Goal: Transaction & Acquisition: Obtain resource

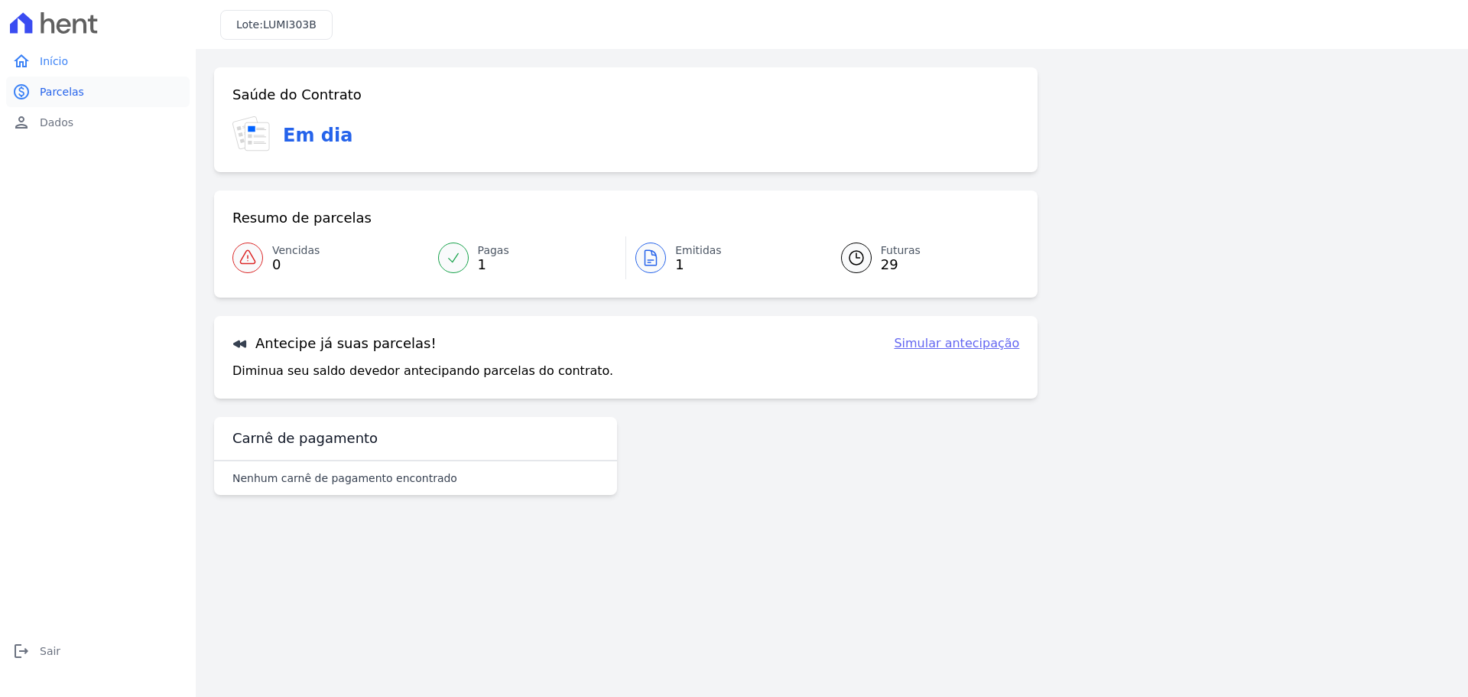
click at [73, 98] on span "Parcelas" at bounding box center [62, 91] width 44 height 15
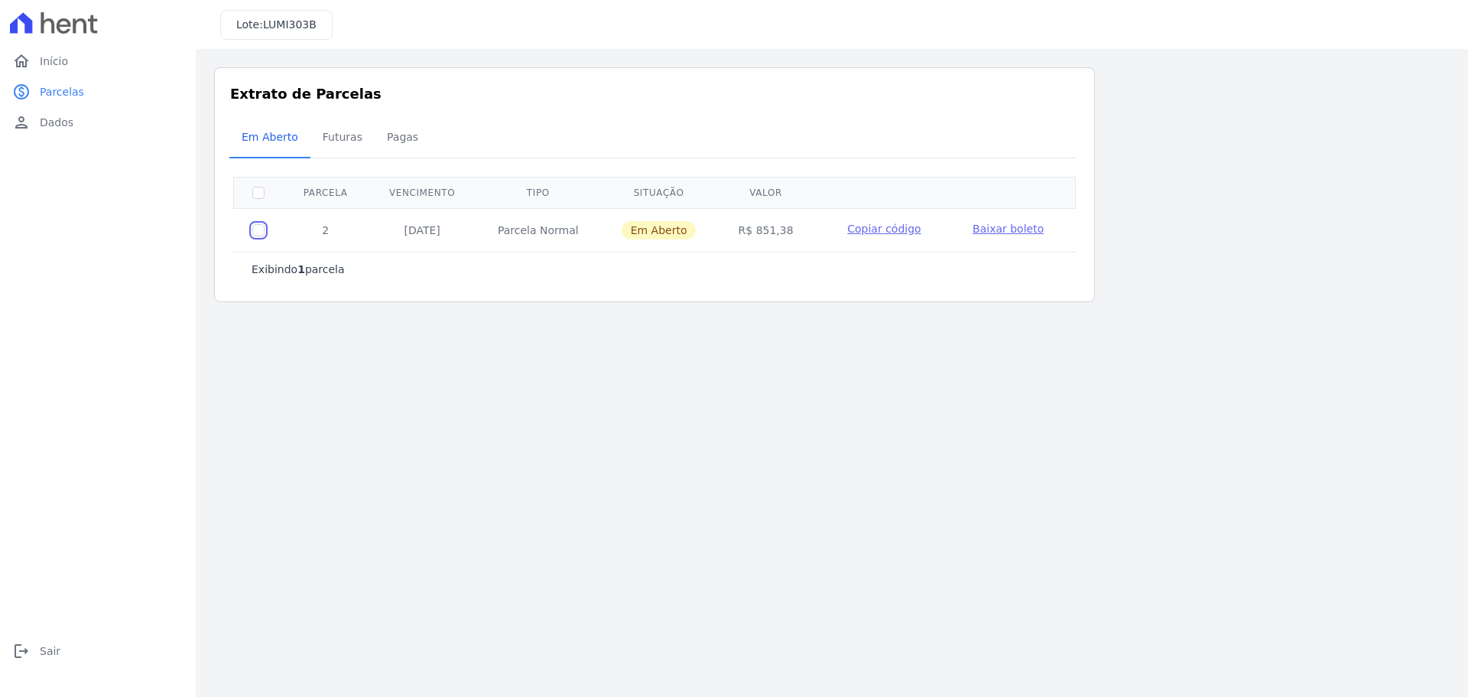
click at [255, 231] on input "checkbox" at bounding box center [258, 230] width 12 height 12
checkbox input "true"
click at [977, 227] on span "Baixar boleto" at bounding box center [1008, 229] width 71 height 12
click at [106, 54] on link "home Início" at bounding box center [98, 61] width 184 height 31
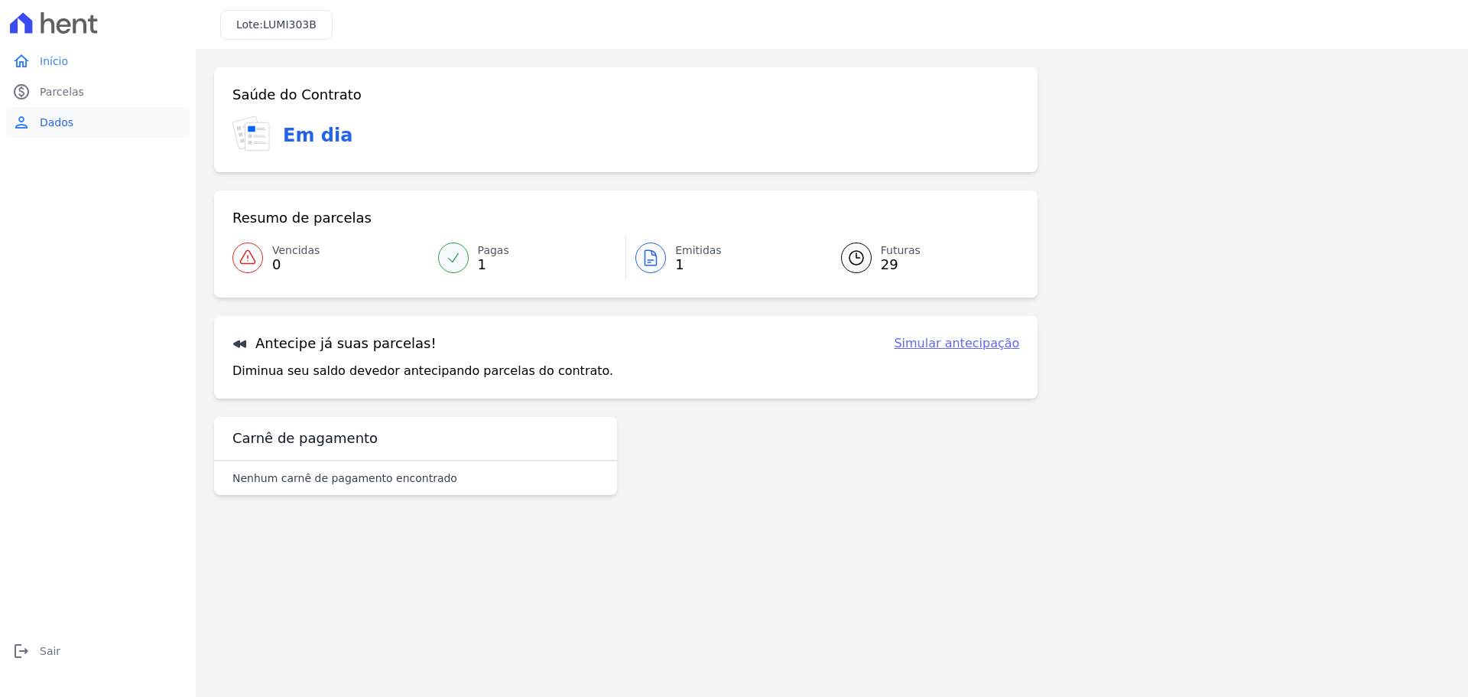
click at [85, 127] on link "person Dados" at bounding box center [98, 122] width 184 height 31
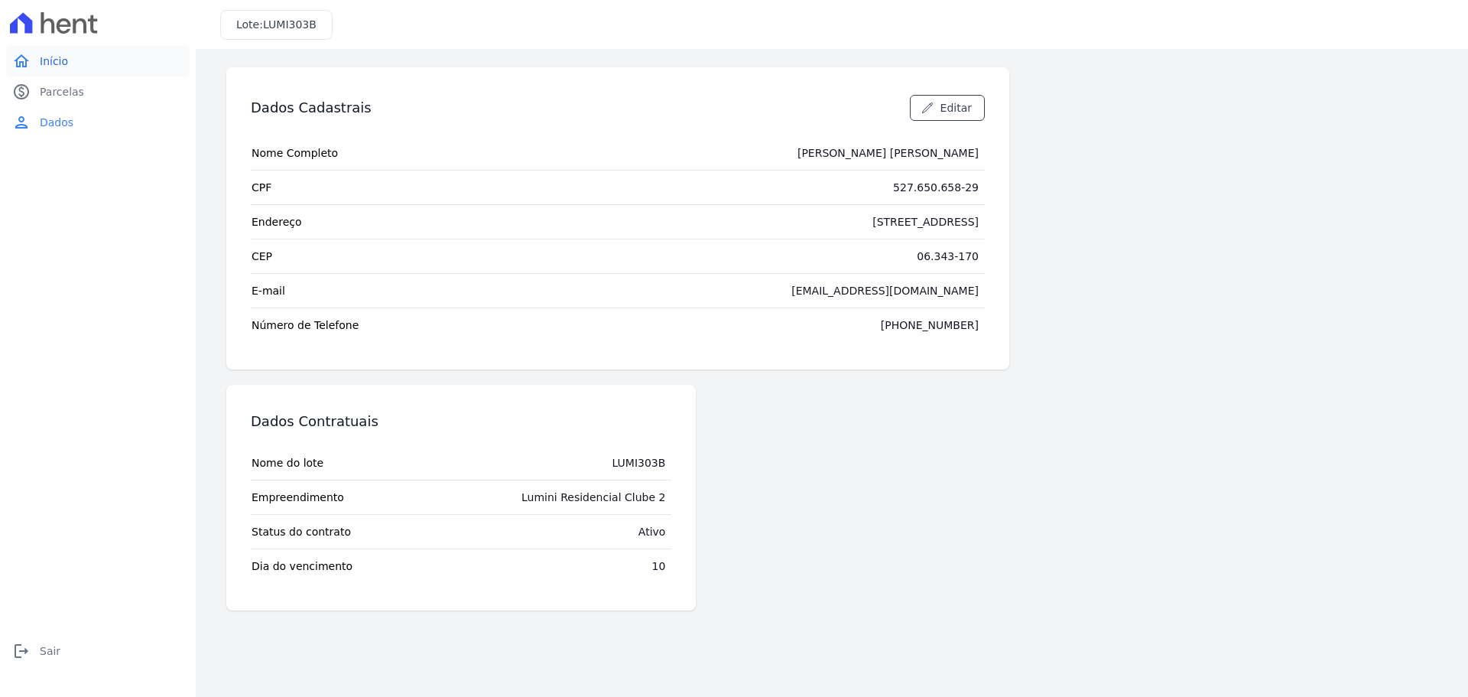
click at [52, 67] on span "Início" at bounding box center [54, 61] width 28 height 15
